Goal: Transaction & Acquisition: Purchase product/service

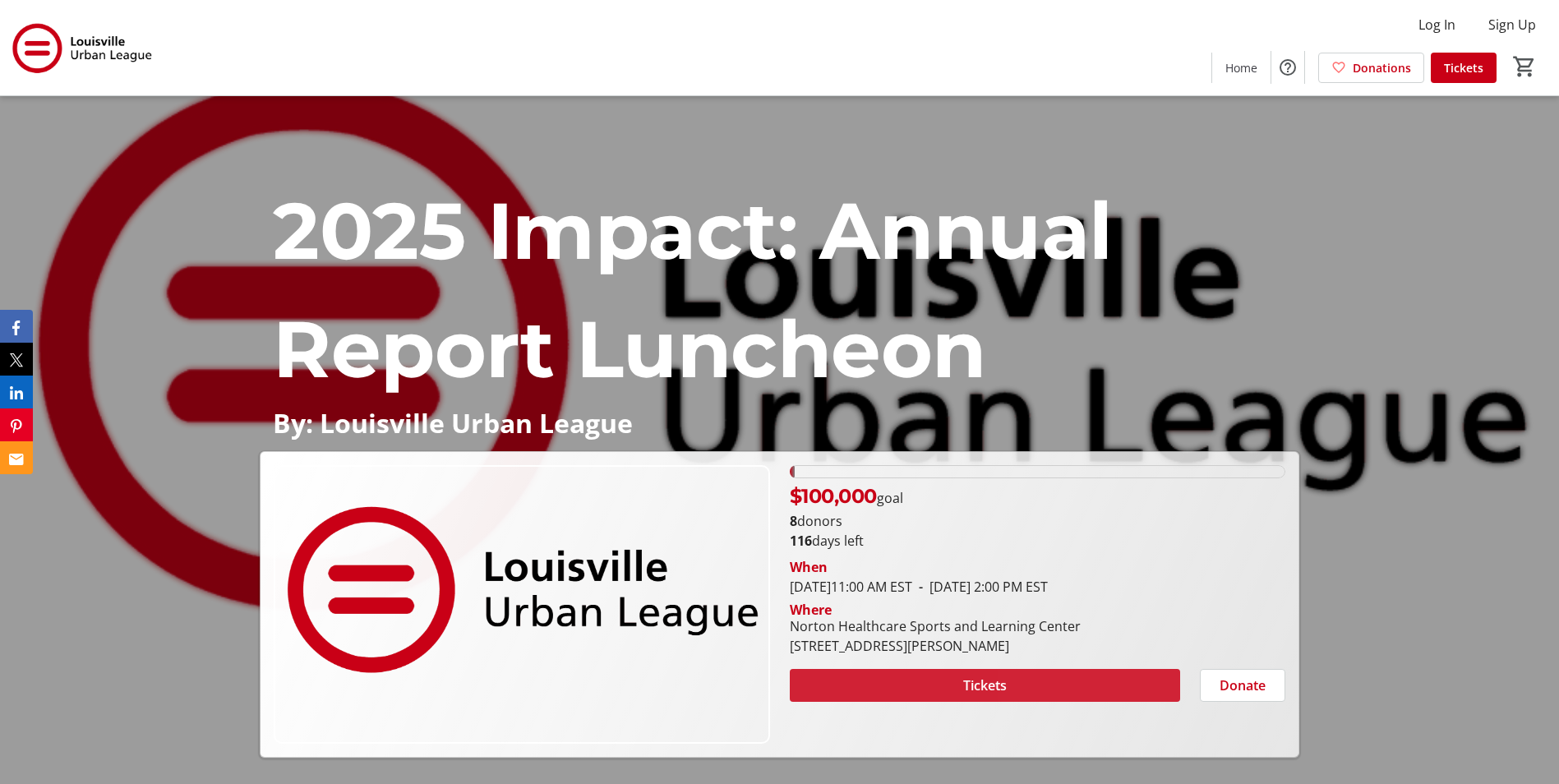
click at [1044, 679] on span at bounding box center [984, 685] width 390 height 39
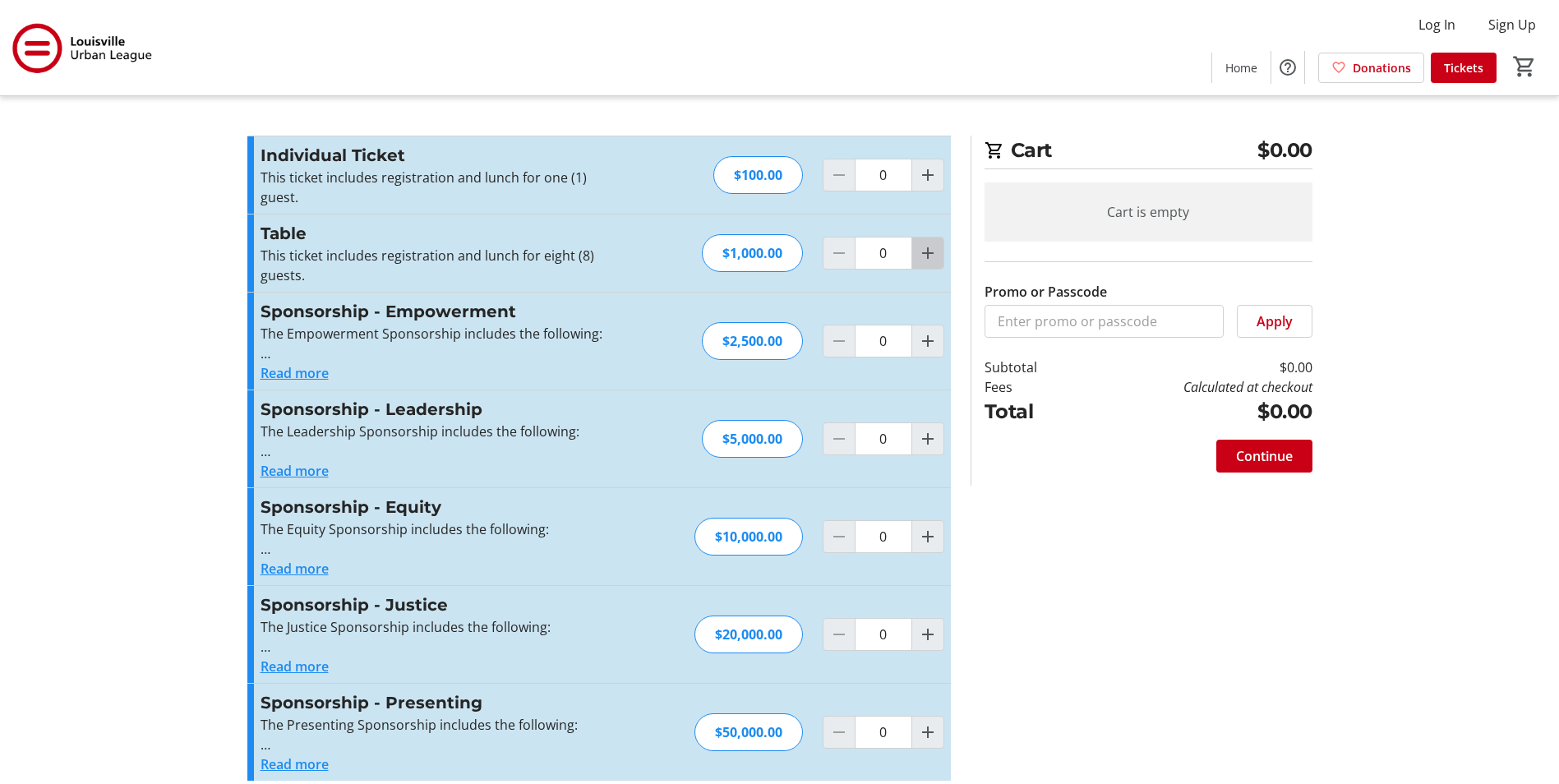
click at [926, 260] on mat-icon "Increment by one" at bounding box center [928, 253] width 20 height 20
type input "1"
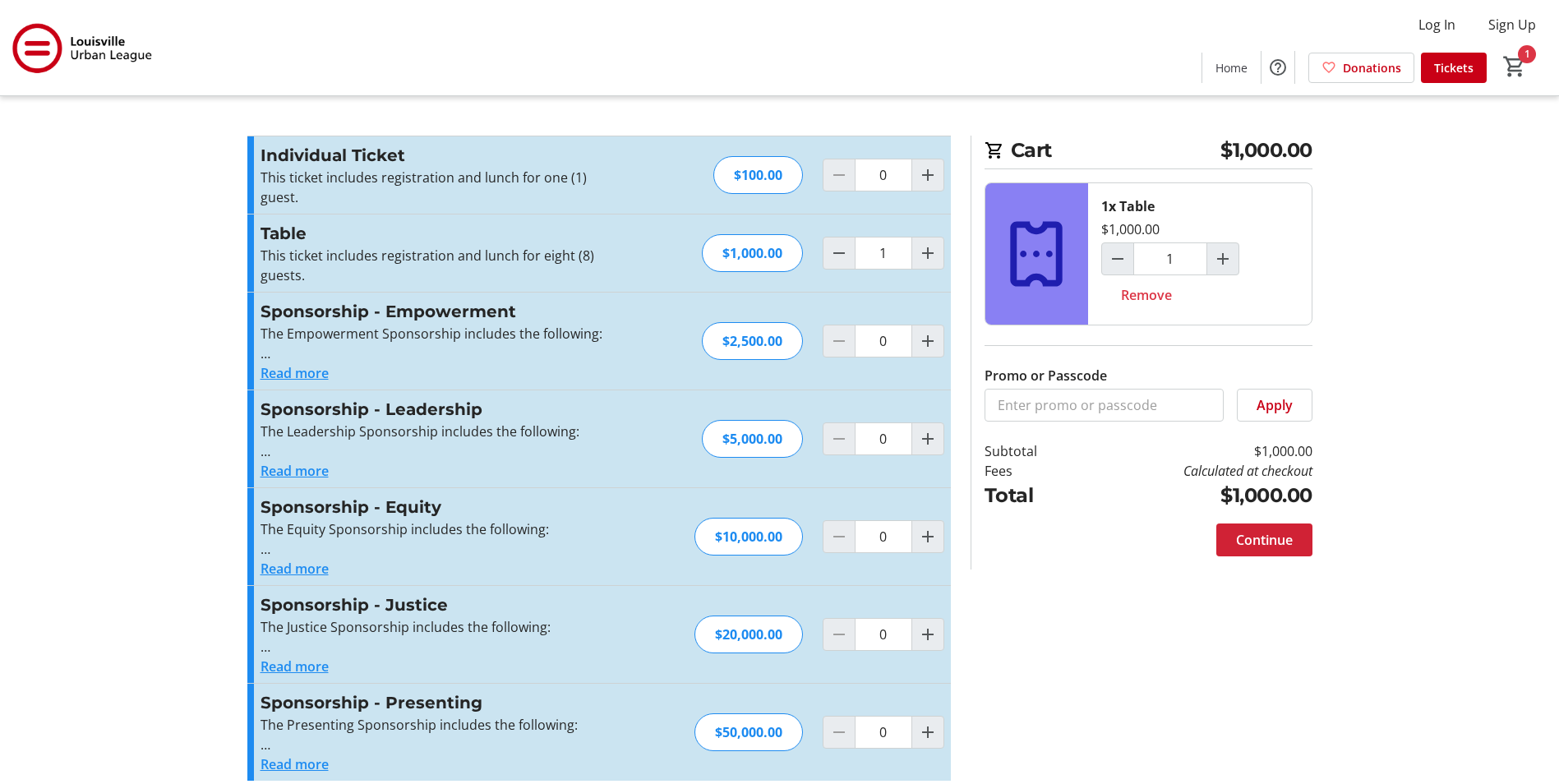
click at [1267, 544] on span "Continue" at bounding box center [1265, 540] width 57 height 20
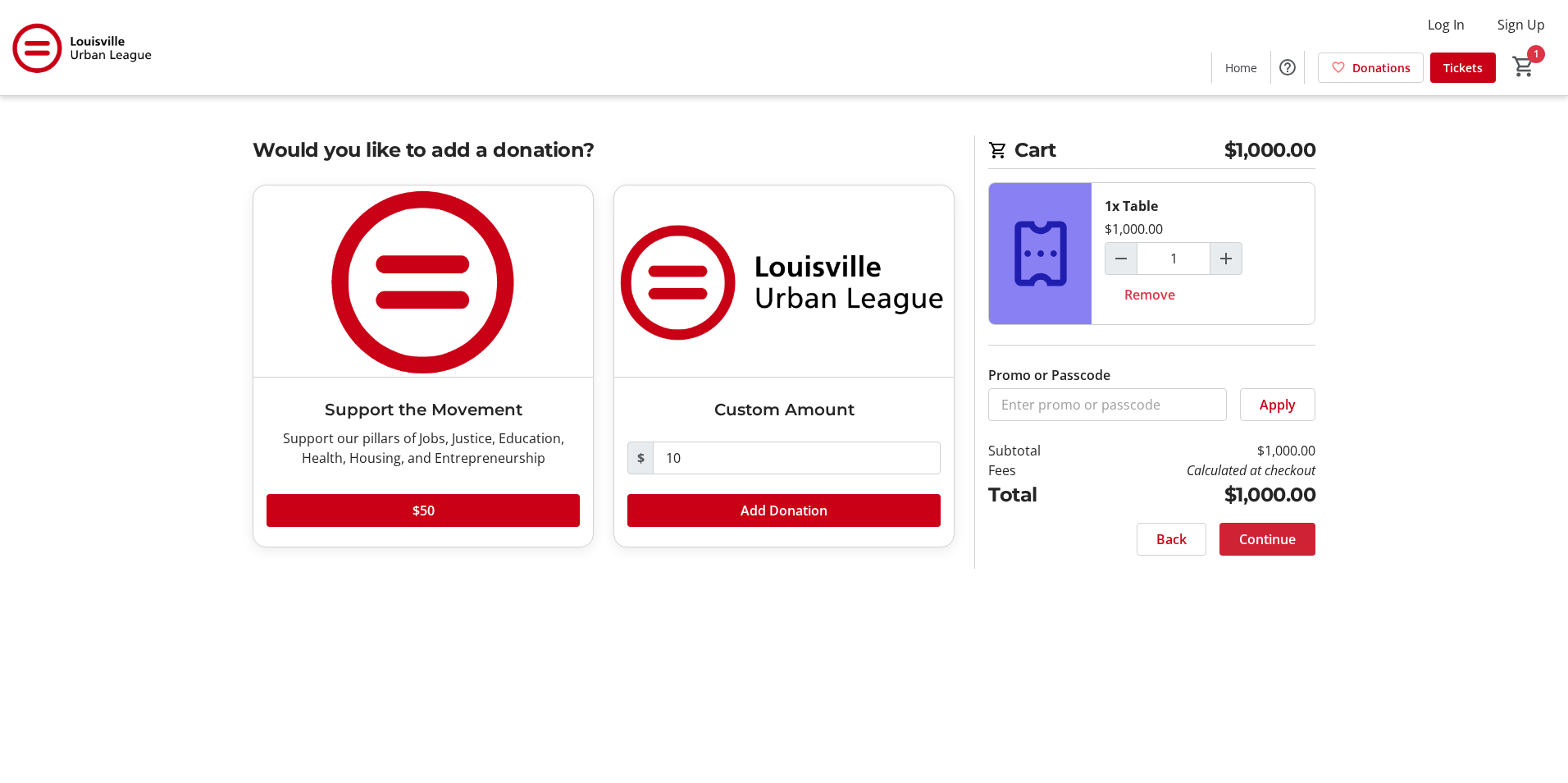
click at [1264, 543] on span "Continue" at bounding box center [1268, 539] width 57 height 20
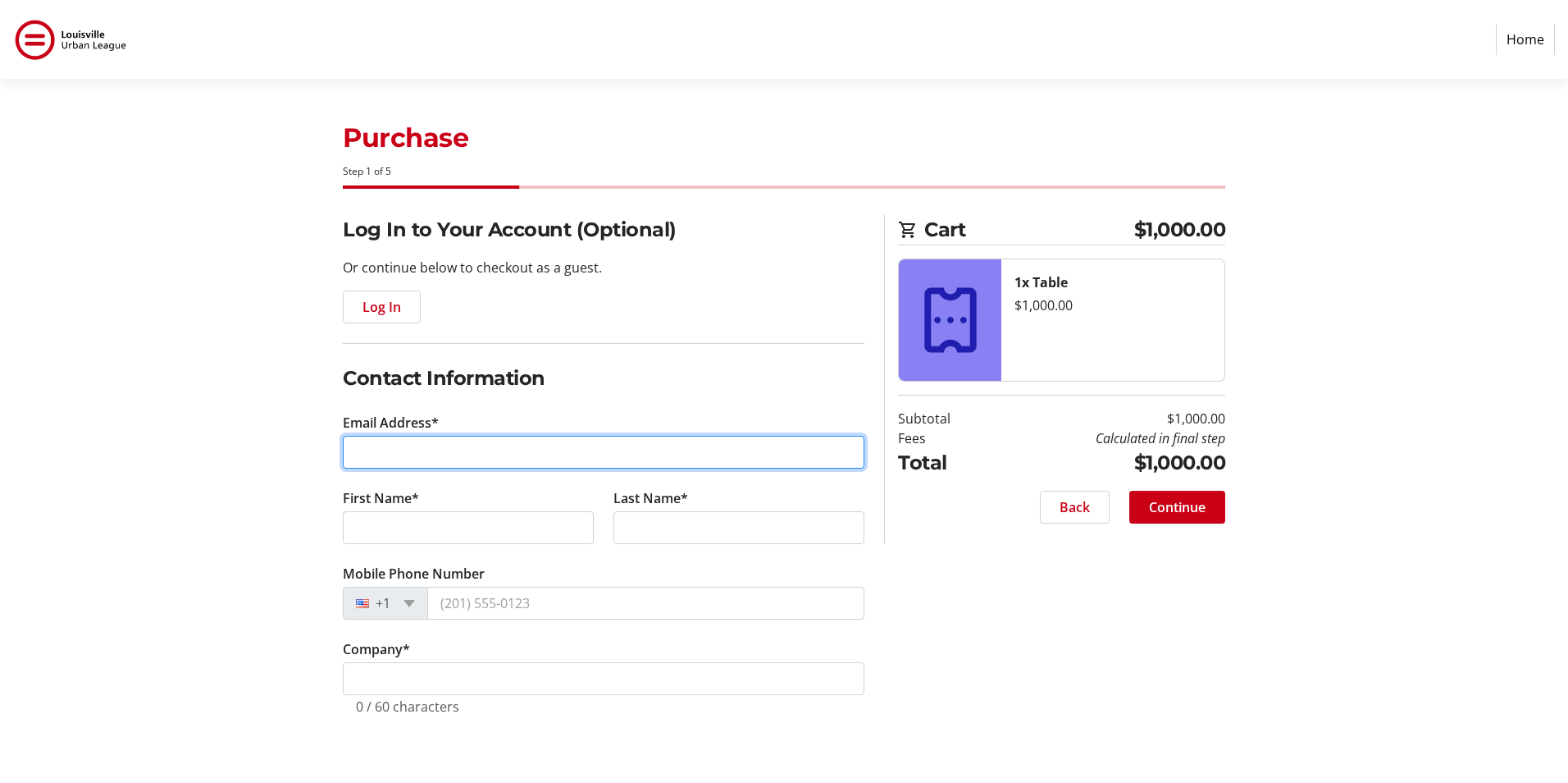
click at [504, 466] on input "Email Address*" at bounding box center [604, 452] width 522 height 33
type input "[EMAIL_ADDRESS][DOMAIN_NAME]"
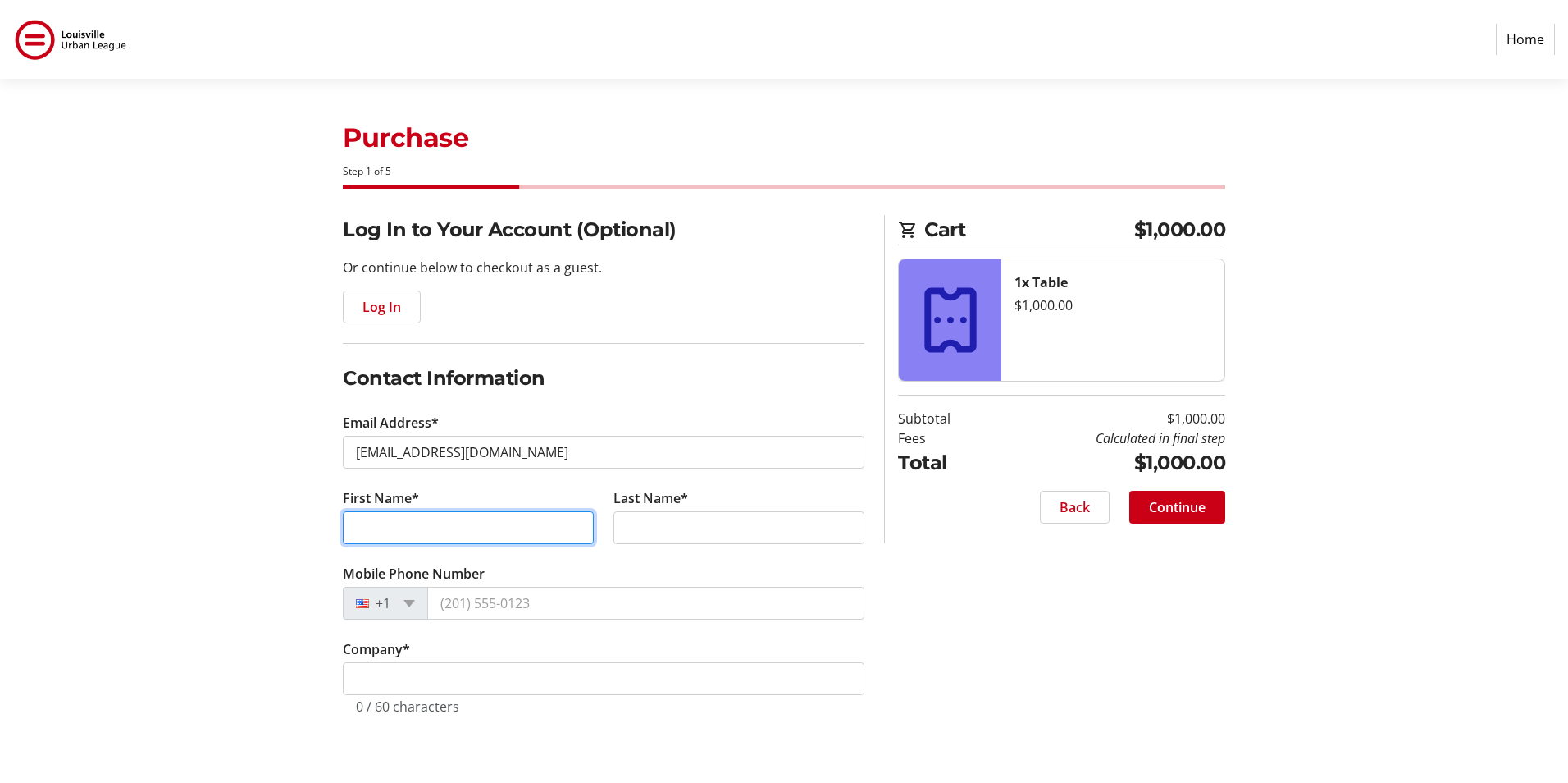
type input "[PERSON_NAME]"
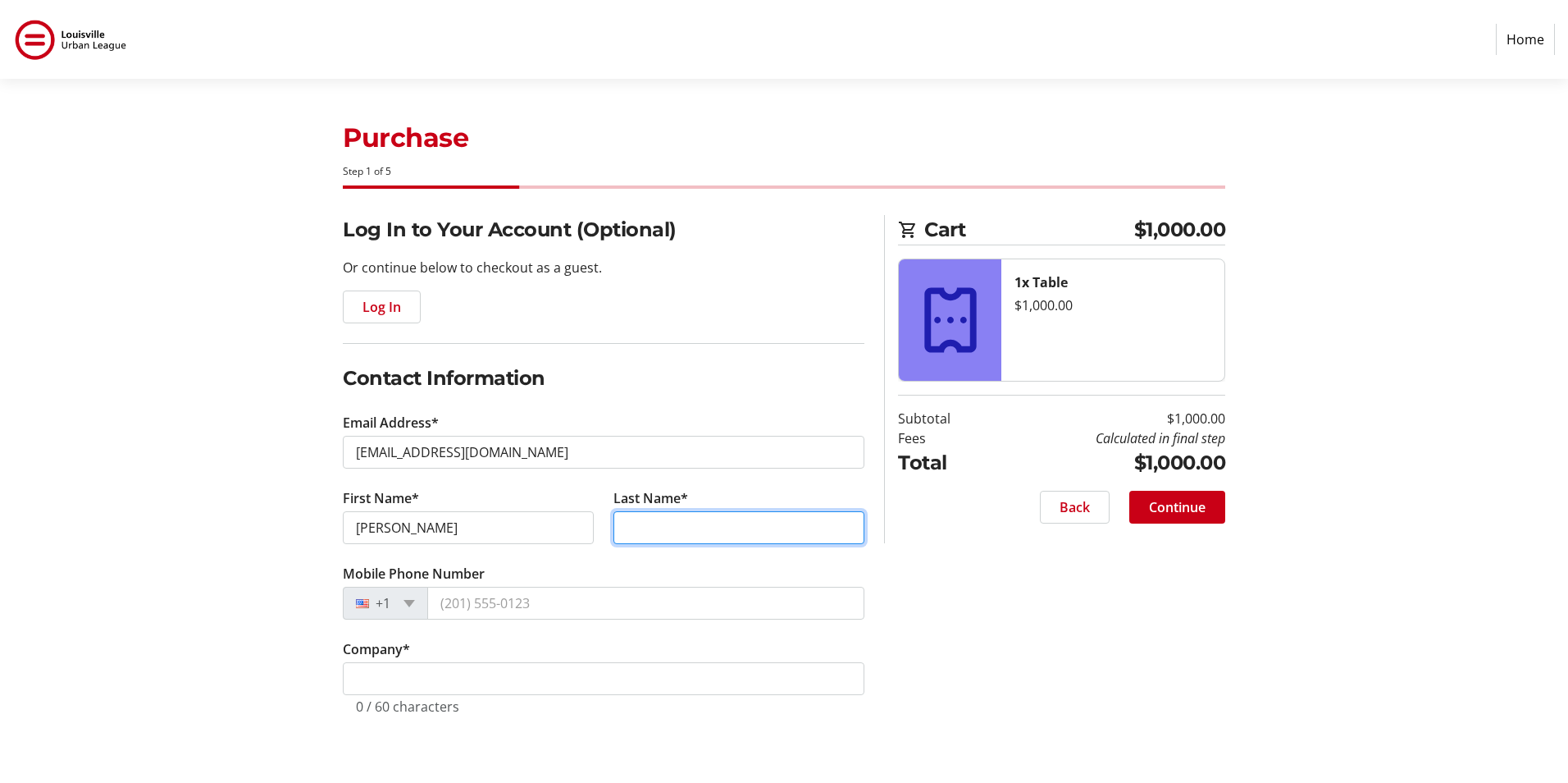
type input "[PERSON_NAME]"
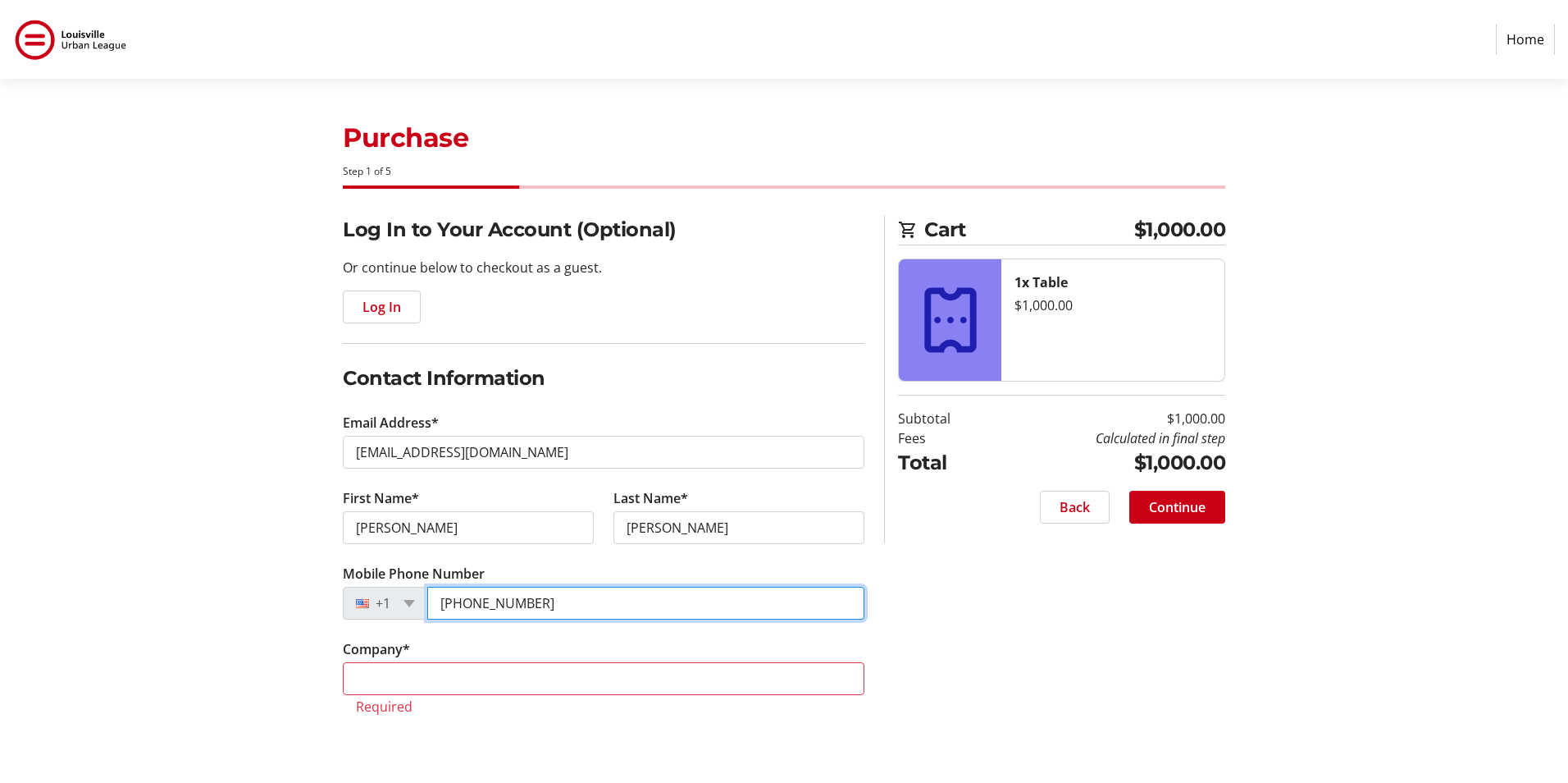
click at [556, 601] on input "[PHONE_NUMBER]" at bounding box center [646, 603] width 437 height 33
type input "[PHONE_NUMBER]"
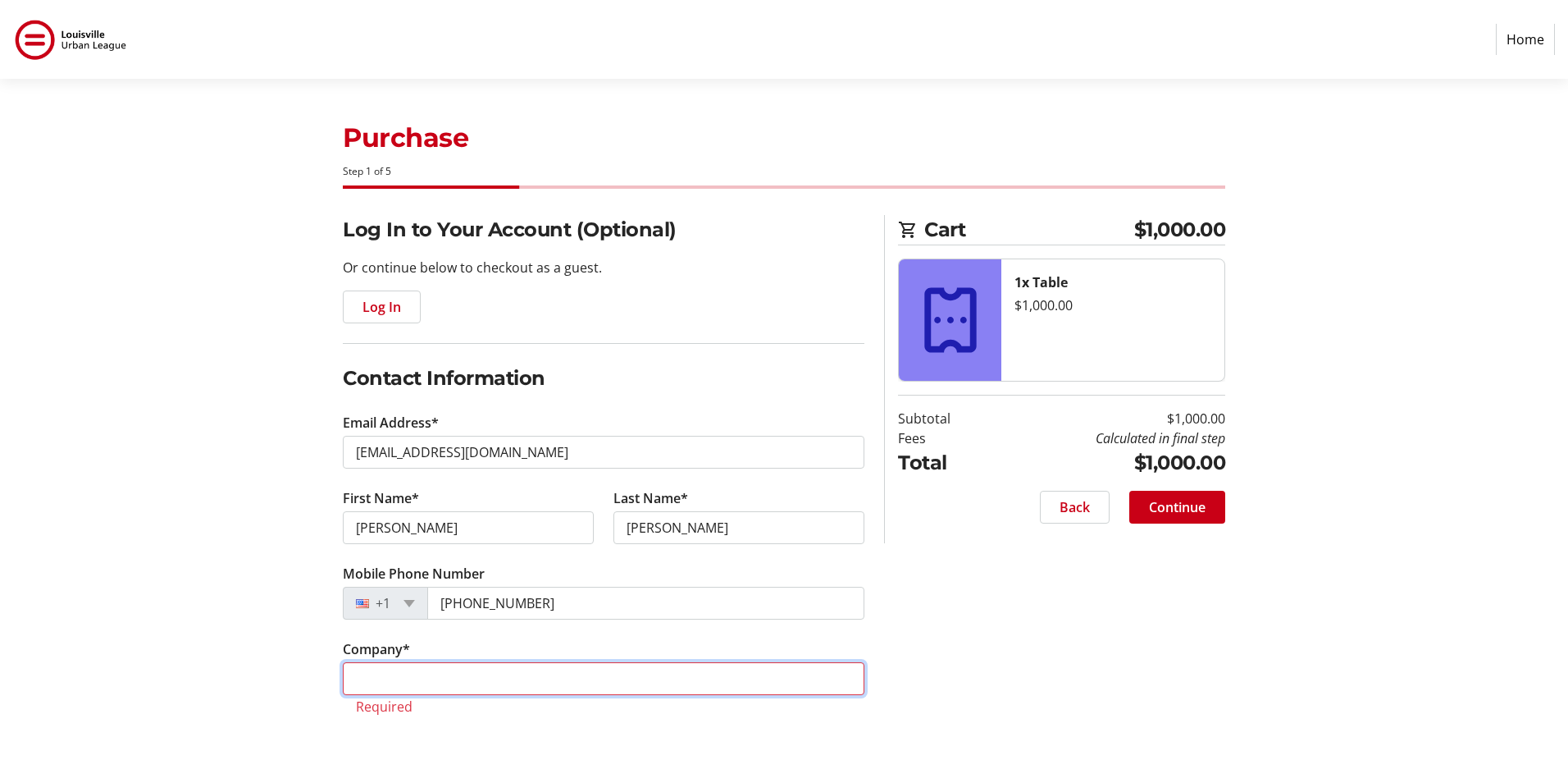
click at [408, 673] on input "Company *" at bounding box center [604, 678] width 522 height 33
type input "Volunteers of America Mid-States"
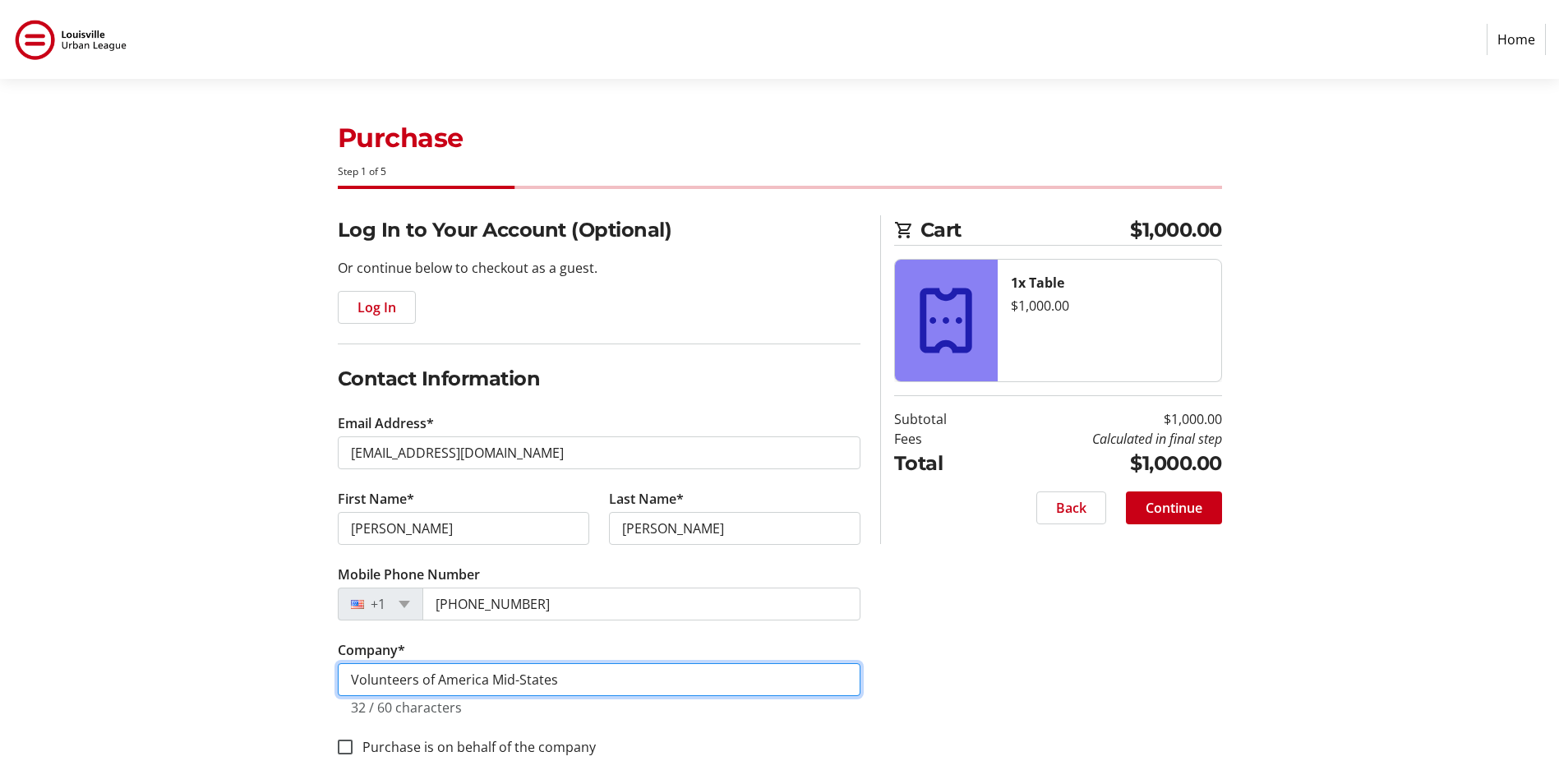
scroll to position [12, 0]
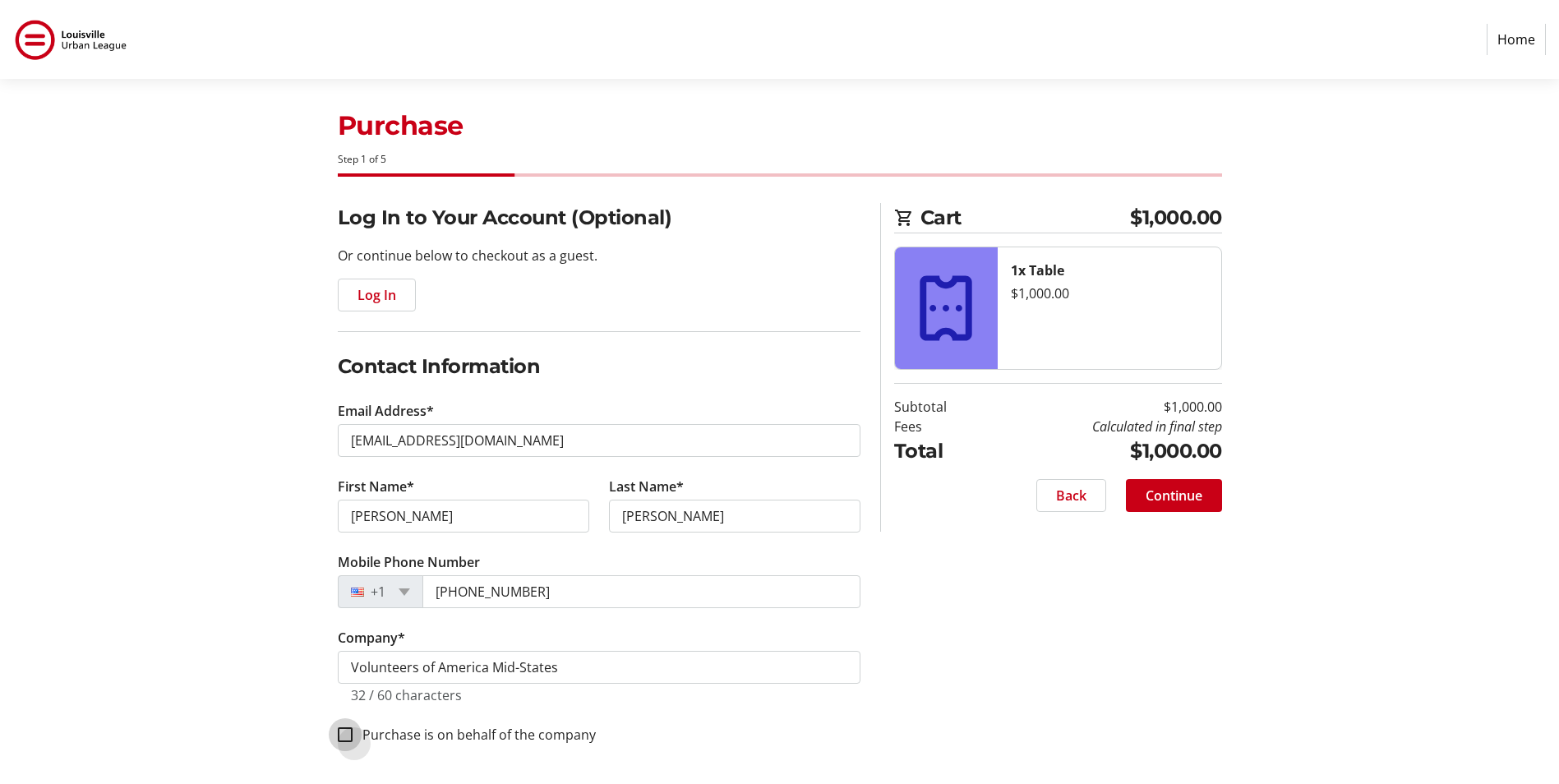
click at [338, 733] on input "Purchase is on behalf of the company" at bounding box center [345, 734] width 15 height 15
checkbox input "true"
click at [1172, 488] on span "Continue" at bounding box center [1174, 495] width 57 height 20
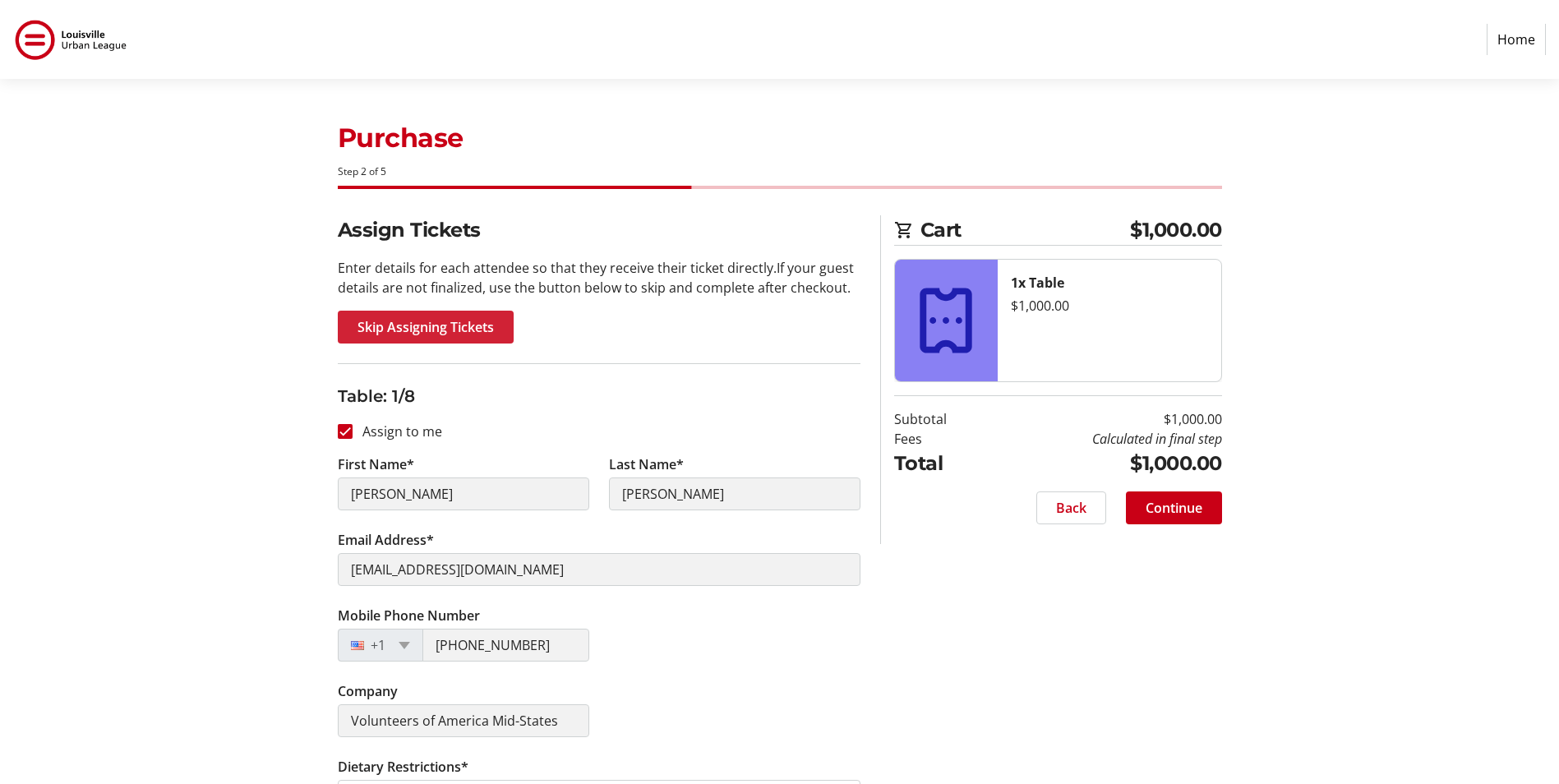
click at [367, 319] on span "Skip Assigning Tickets" at bounding box center [426, 327] width 137 height 20
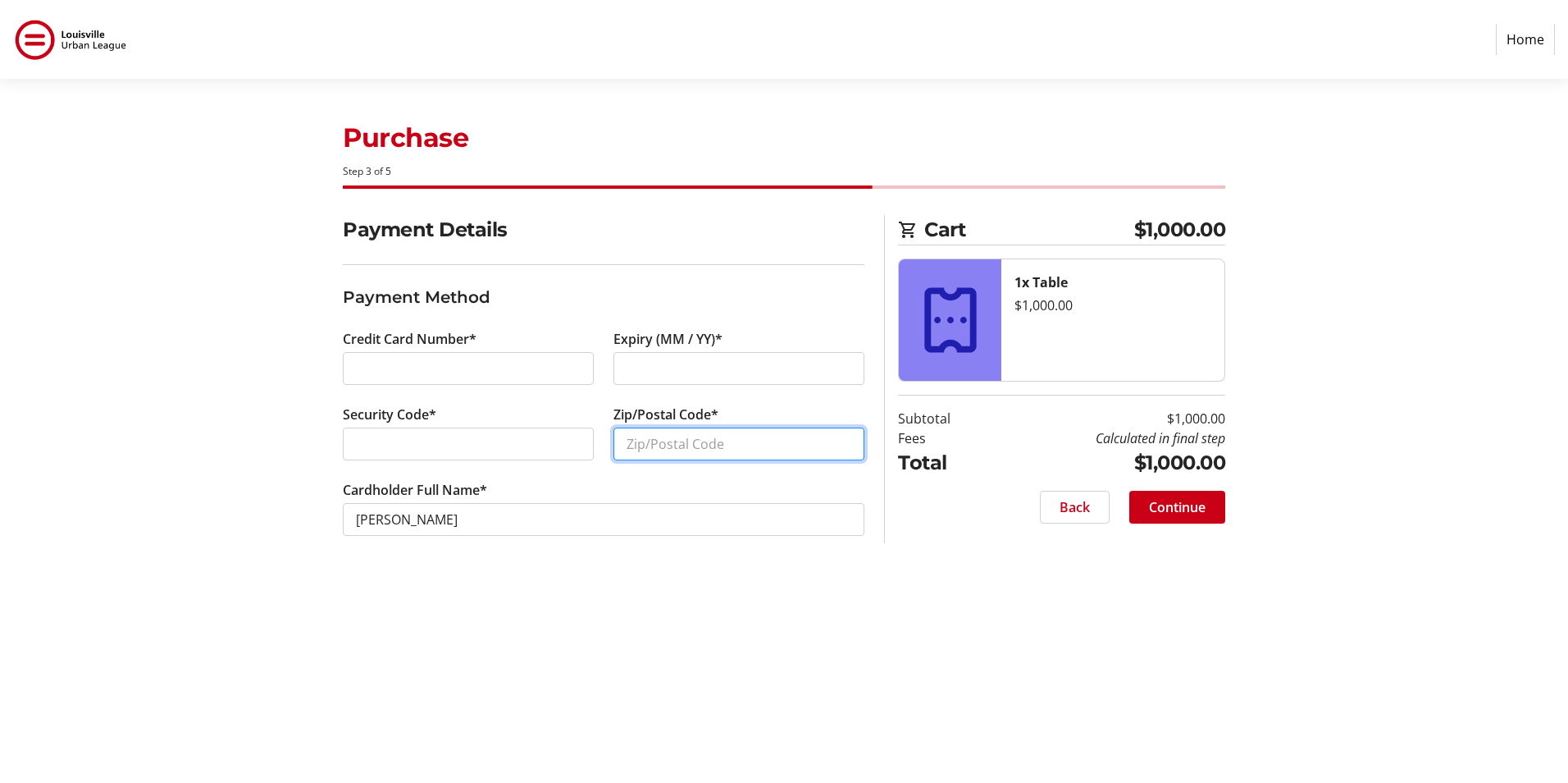
click at [675, 449] on input "Zip/Postal Code*" at bounding box center [739, 444] width 251 height 33
type input "40202"
click at [1159, 510] on span "Continue" at bounding box center [1177, 507] width 57 height 20
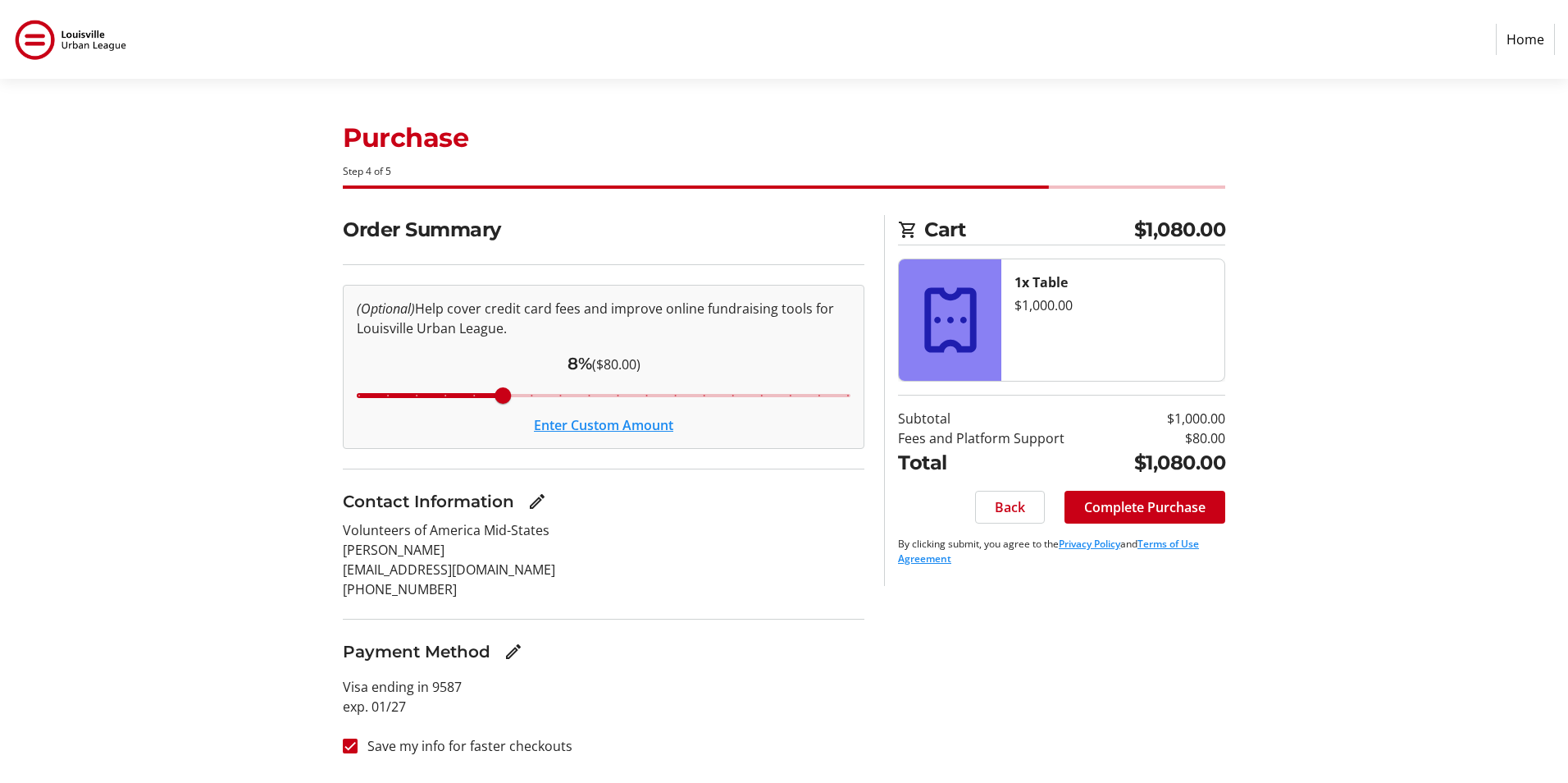
click at [613, 428] on button "Enter Custom Amount" at bounding box center [604, 425] width 140 height 20
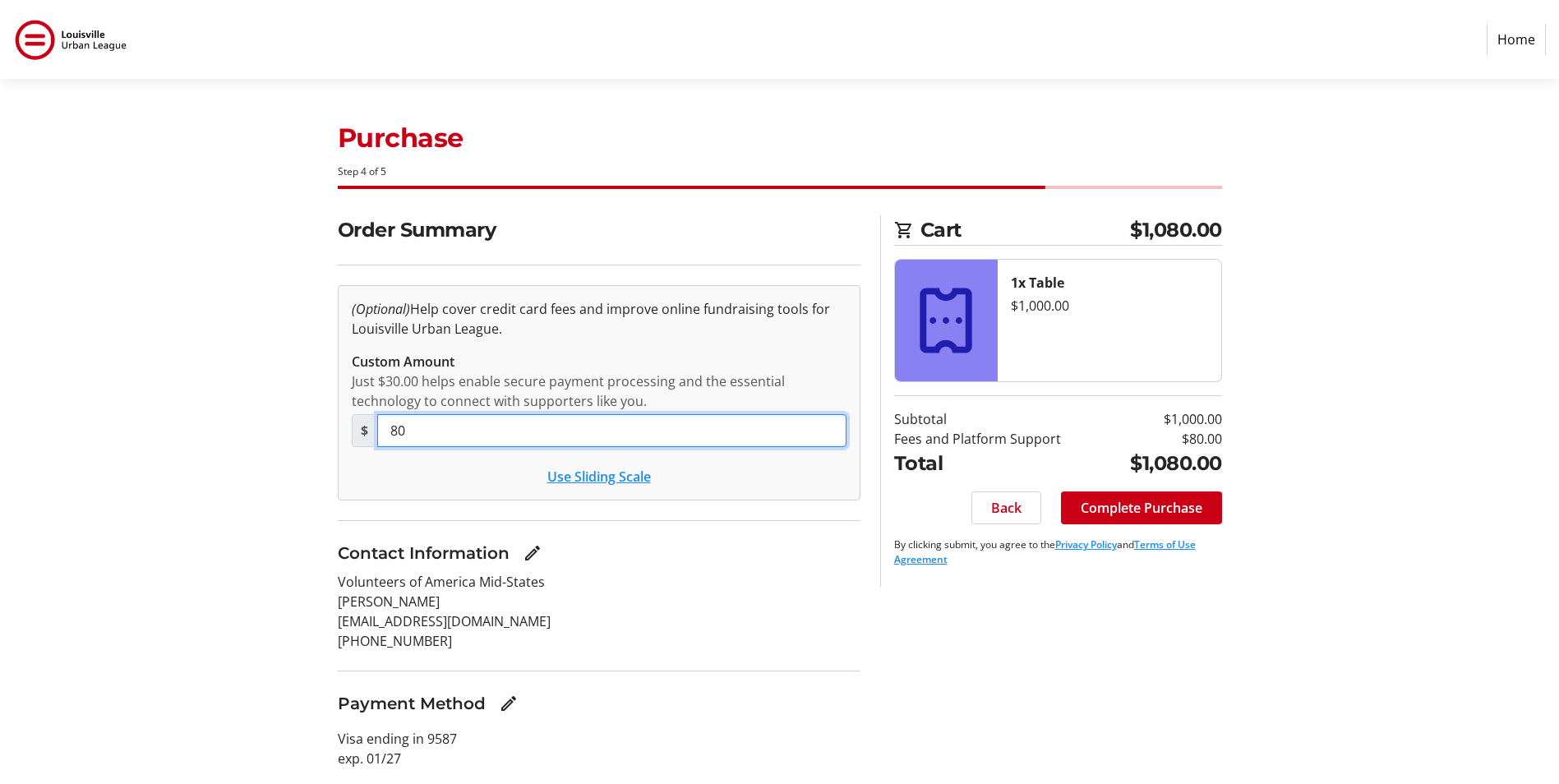
click at [409, 428] on input "80" at bounding box center [612, 430] width 469 height 33
type input "8"
type input "0"
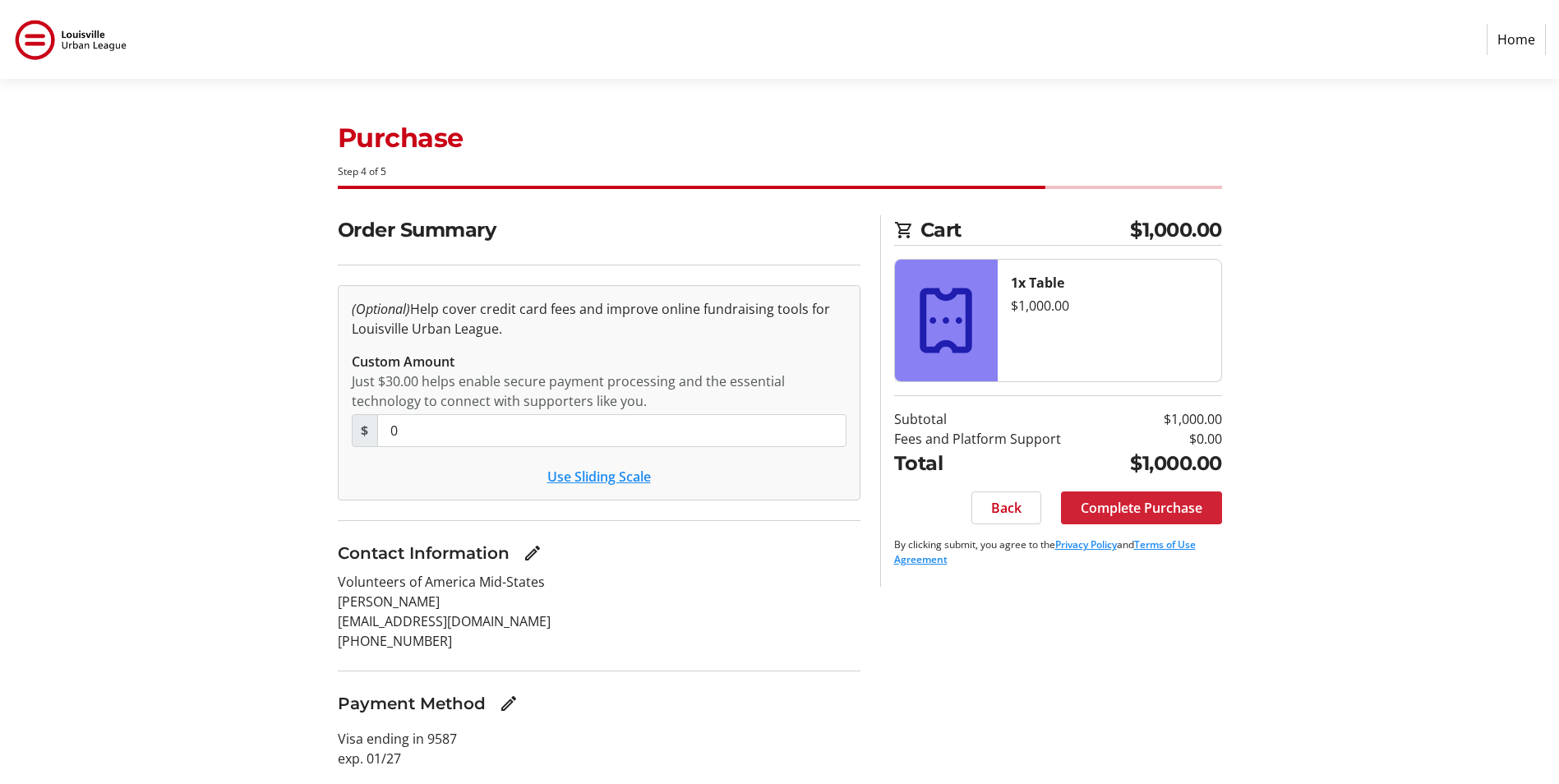
click at [1117, 510] on span "Complete Purchase" at bounding box center [1141, 508] width 121 height 20
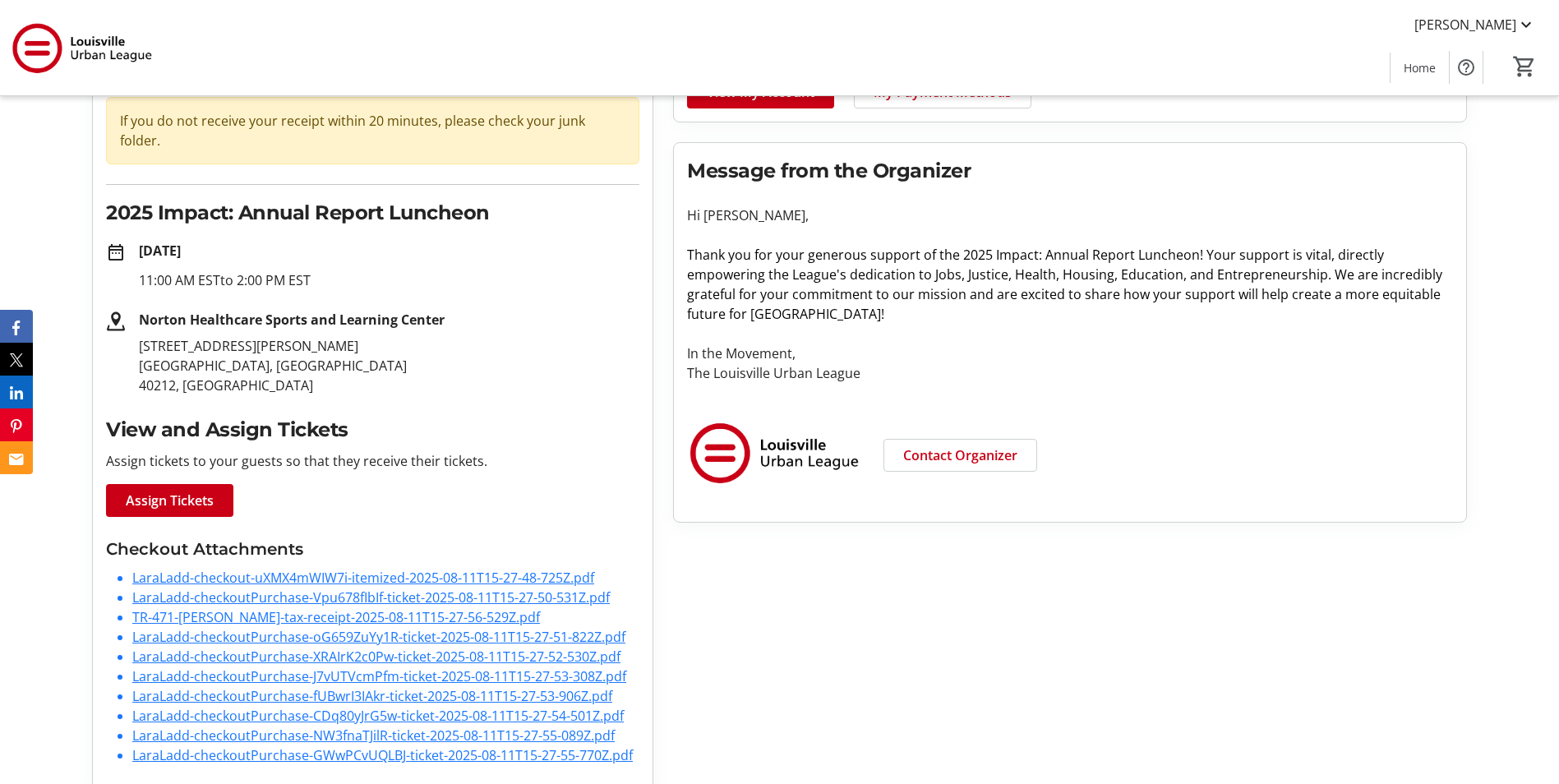
scroll to position [159, 0]
click at [355, 587] on link "LaraLadd-checkoutPurchase-Vpu678fIbIf-ticket-2025-08-11T15-27-50-531Z.pdf" at bounding box center [370, 596] width 477 height 18
click at [303, 607] on link "TR-471-[PERSON_NAME]-tax-receipt-2025-08-11T15-27-56-529Z.pdf" at bounding box center [336, 615] width 408 height 18
